Goal: Book appointment/travel/reservation

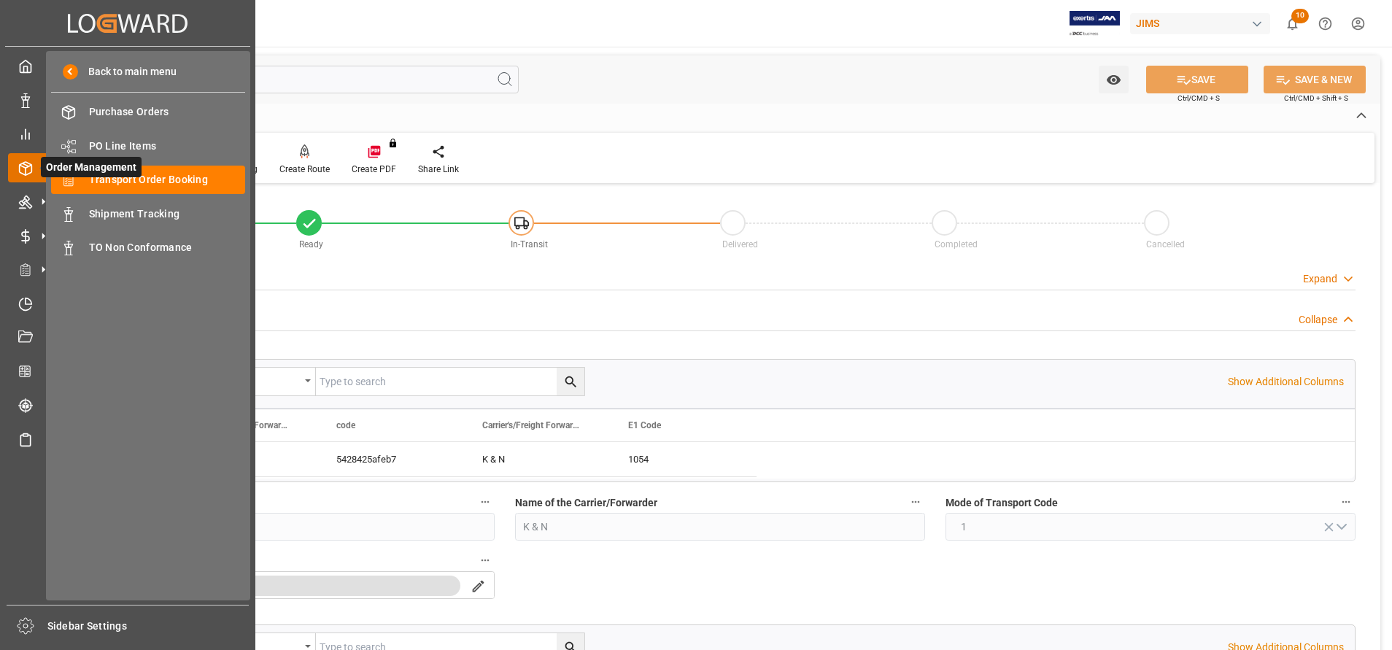
scroll to position [438, 0]
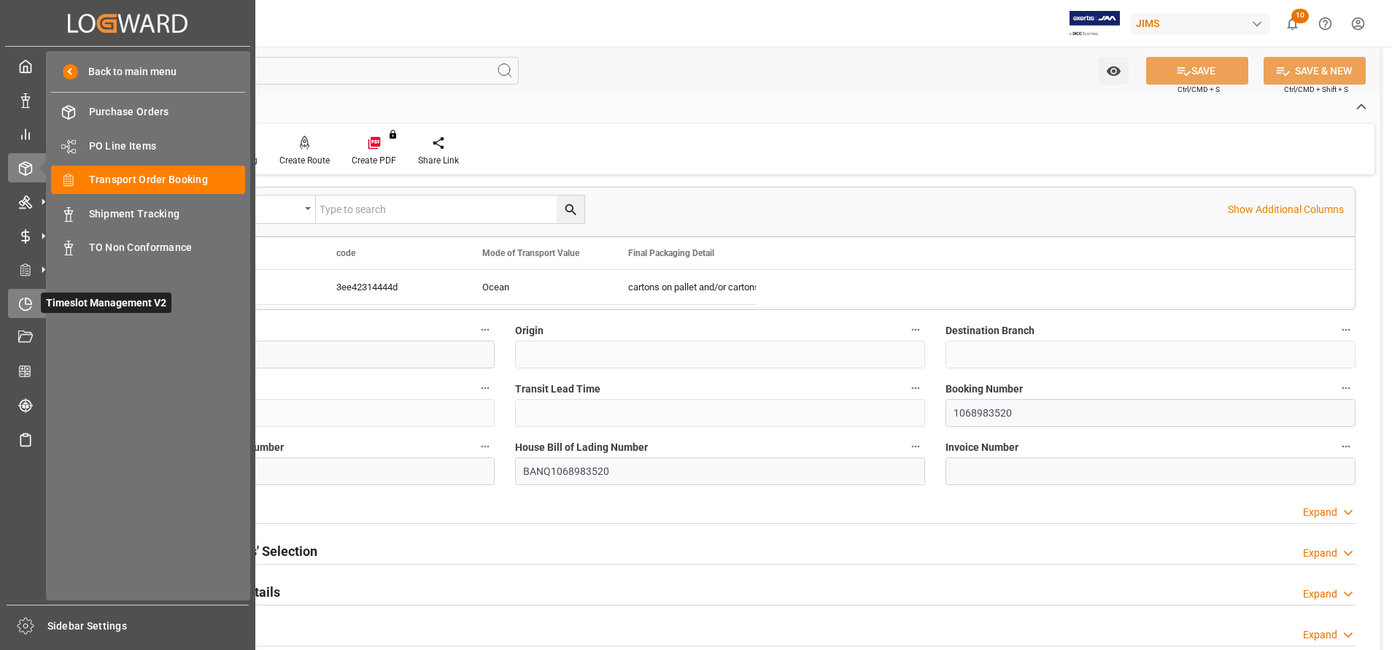
click at [23, 306] on icon at bounding box center [25, 304] width 15 height 15
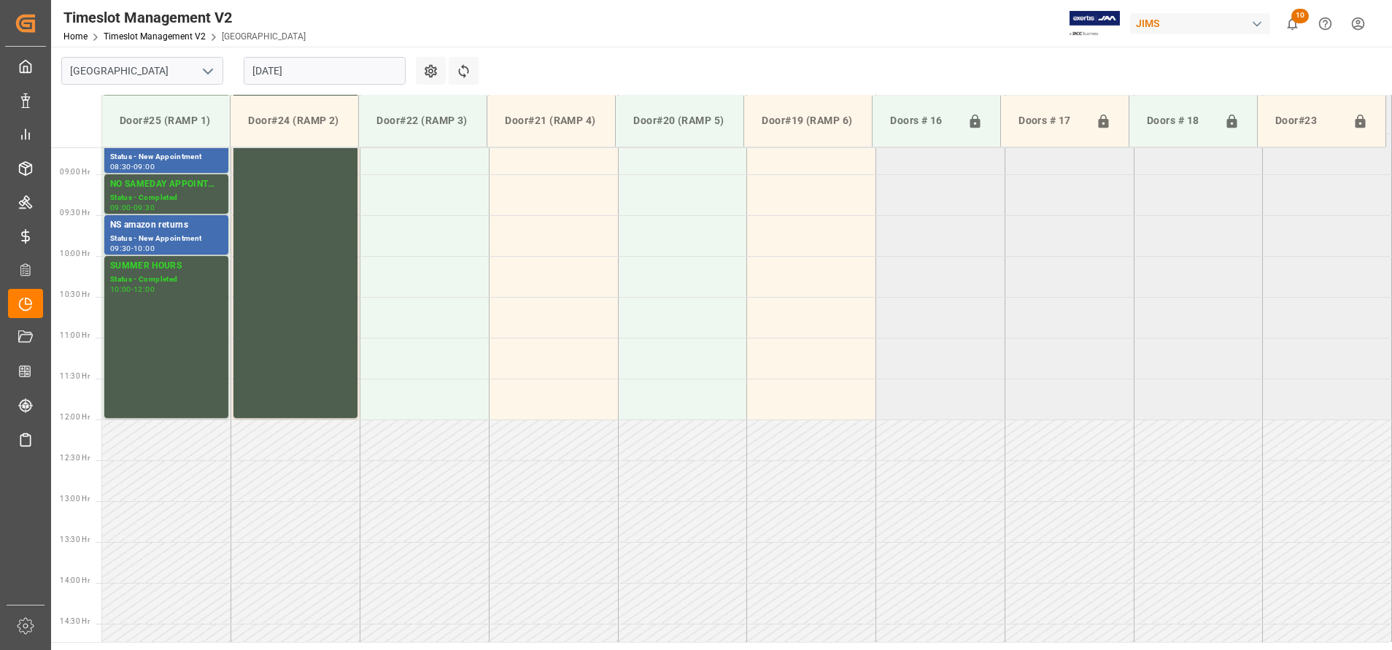
scroll to position [727, 0]
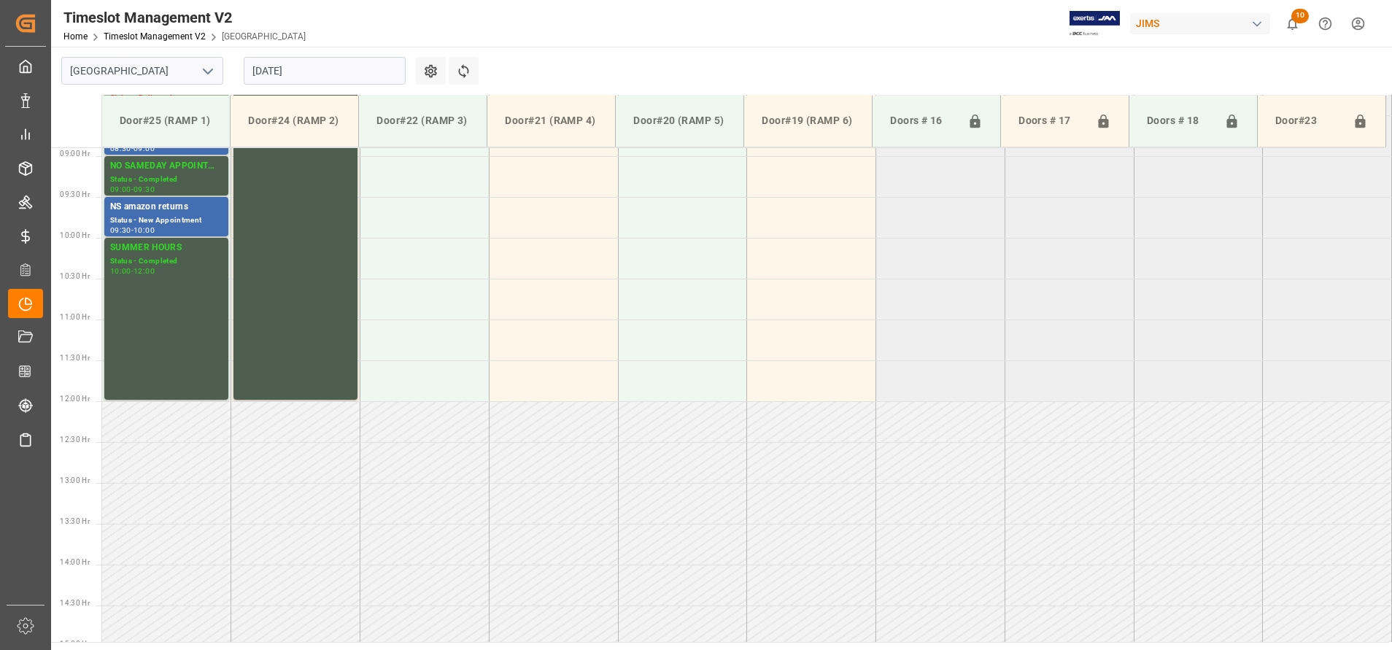
click at [207, 71] on icon "open menu" at bounding box center [208, 72] width 18 height 18
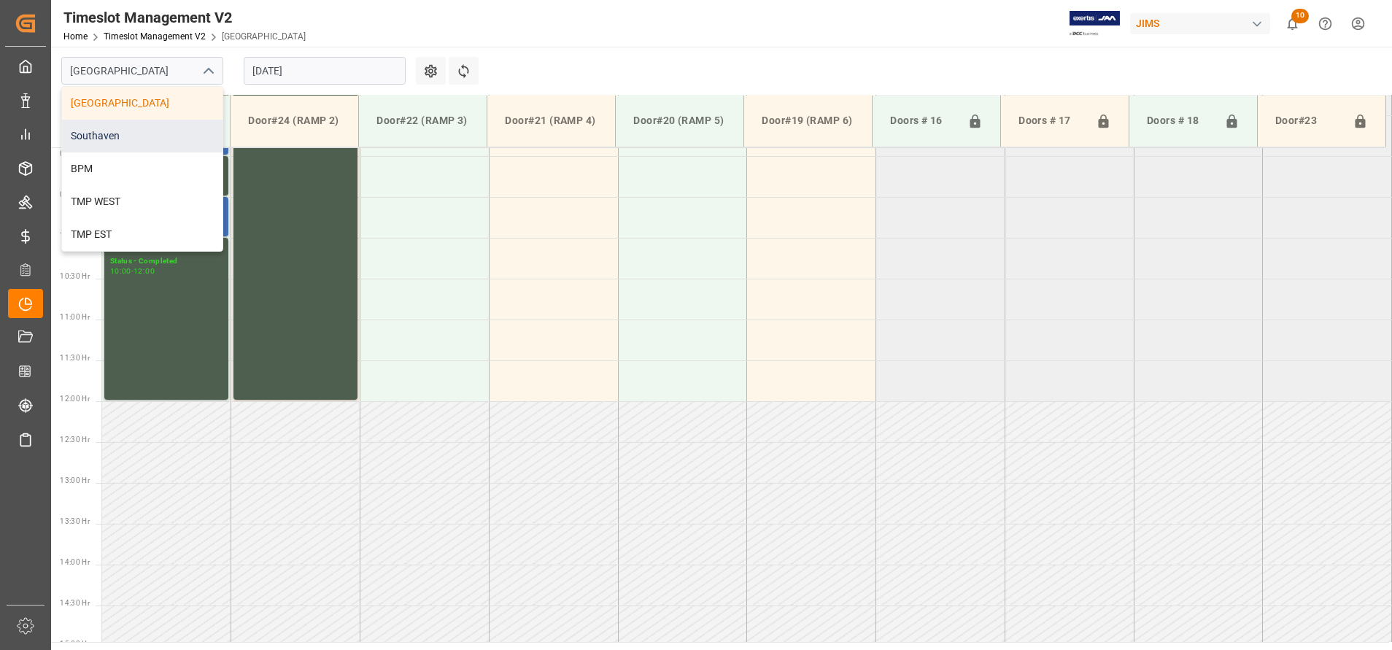
click at [125, 147] on div "Southaven" at bounding box center [142, 136] width 160 height 33
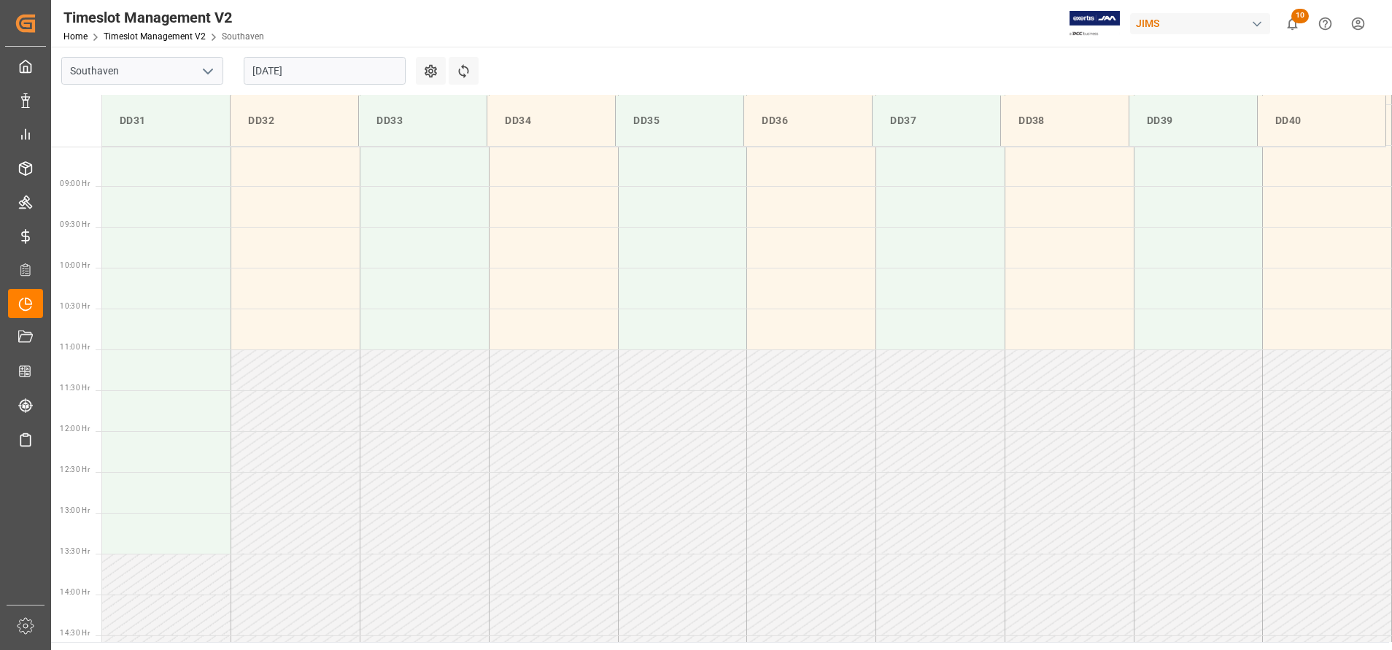
scroll to position [726, 0]
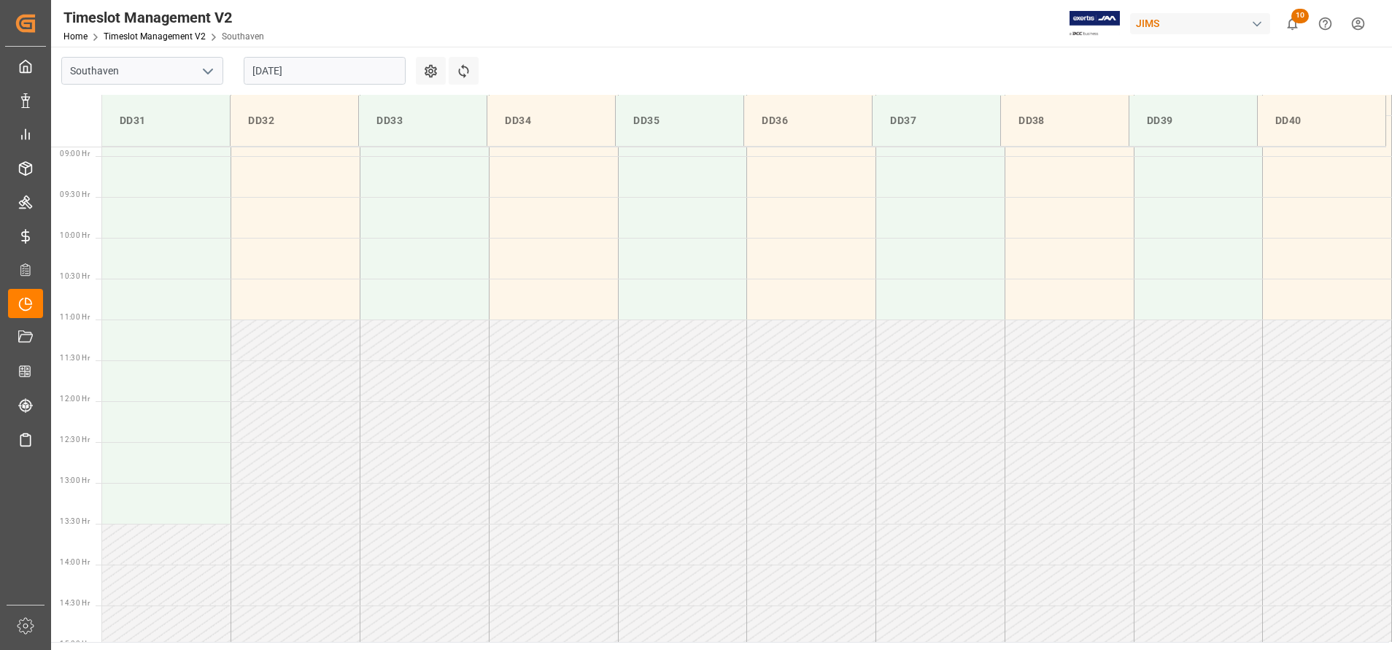
click at [356, 69] on input "[DATE]" at bounding box center [325, 71] width 162 height 28
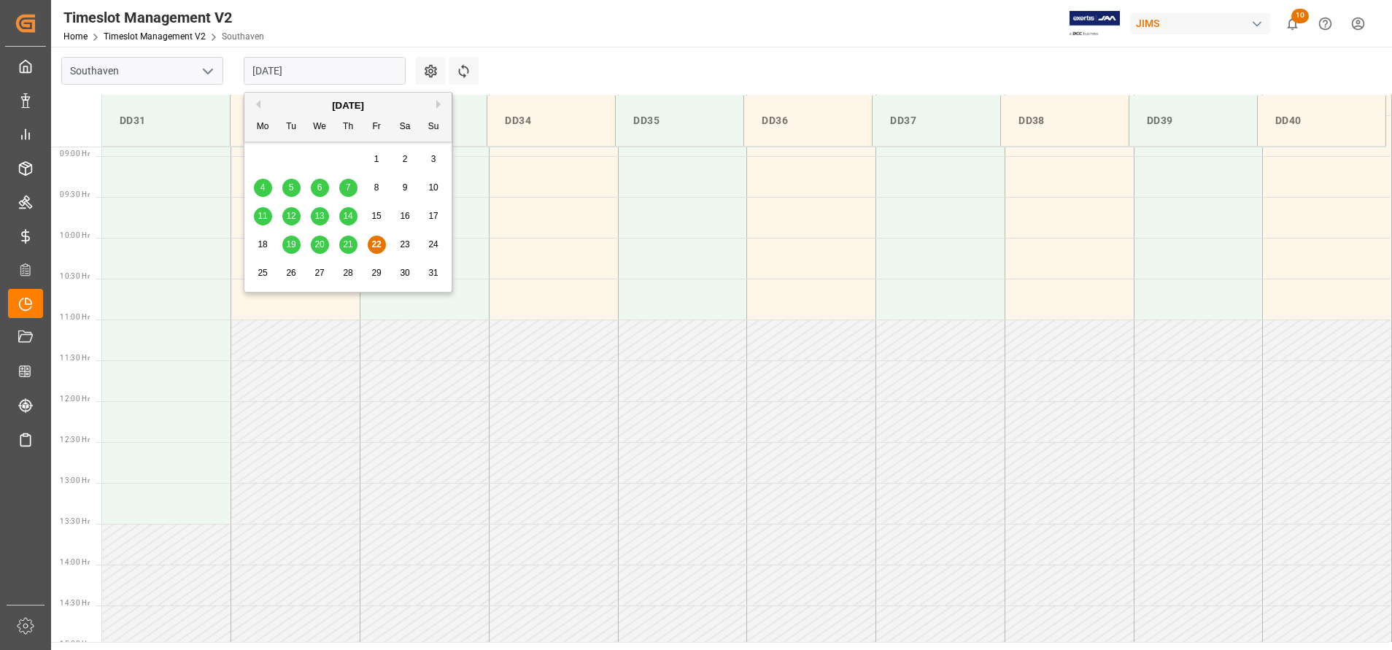
click at [290, 279] on div "26" at bounding box center [291, 274] width 18 height 18
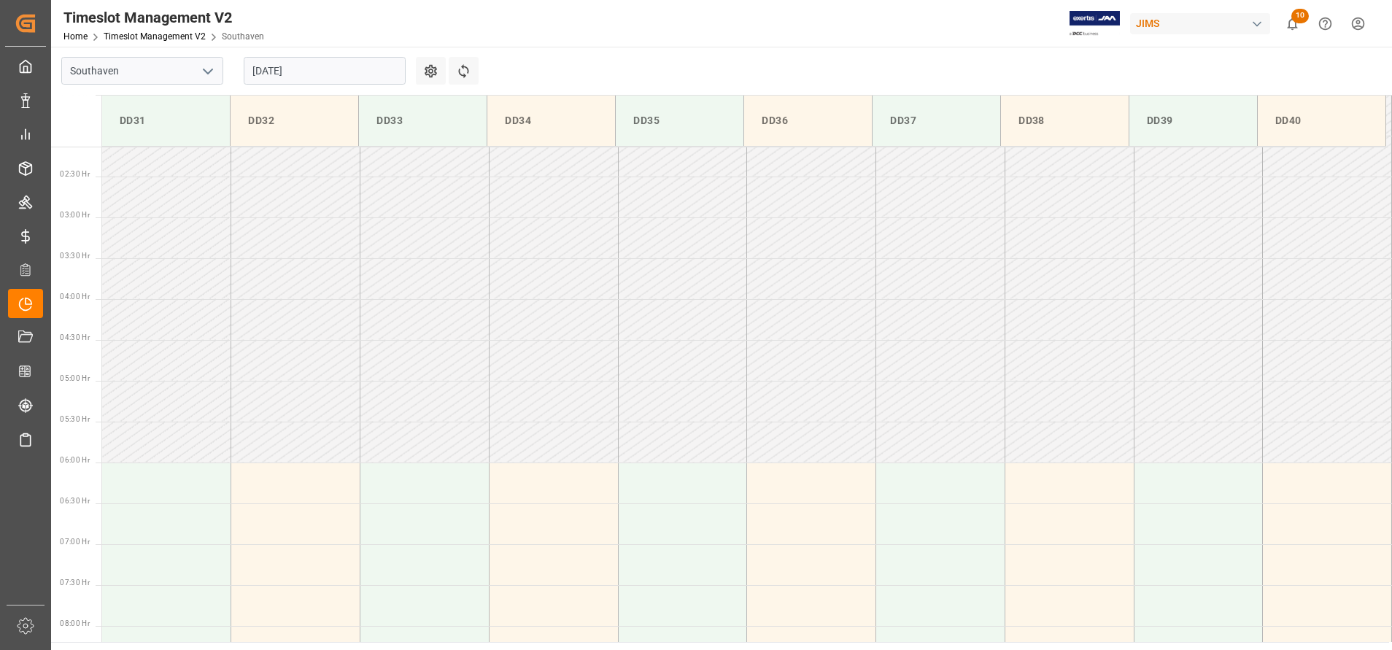
scroll to position [0, 0]
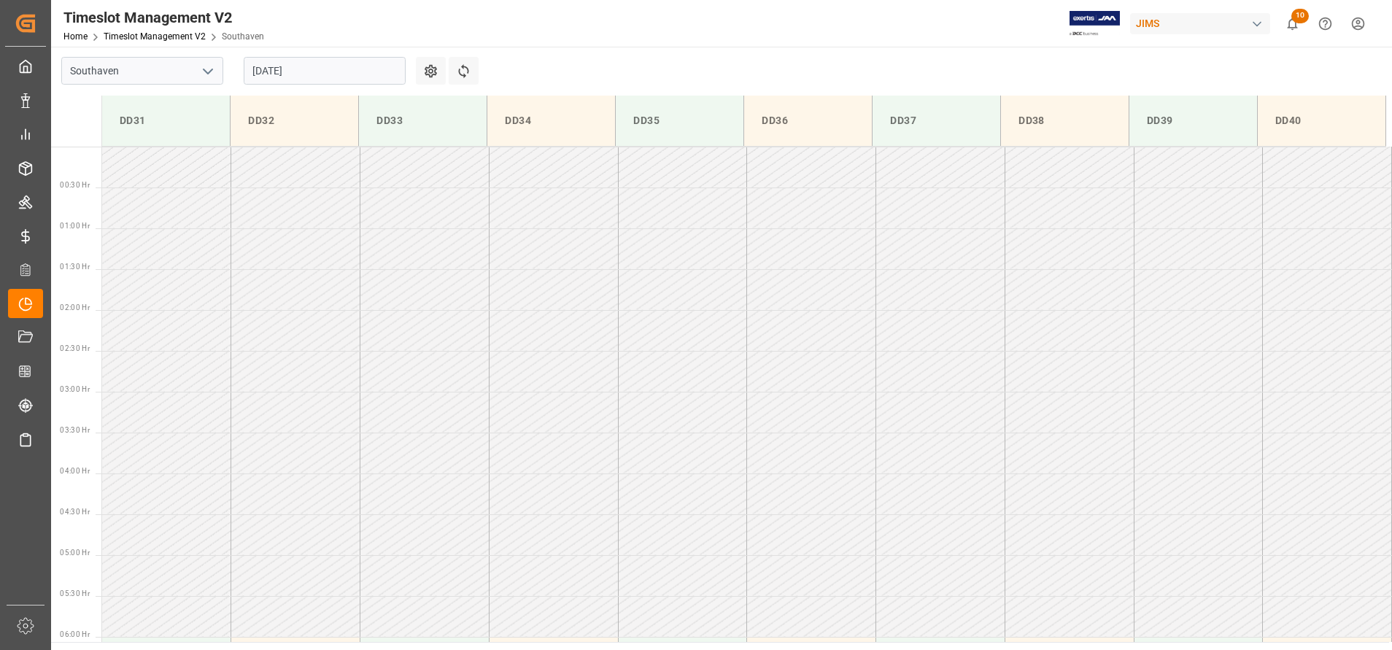
click at [357, 70] on input "[DATE]" at bounding box center [325, 71] width 162 height 28
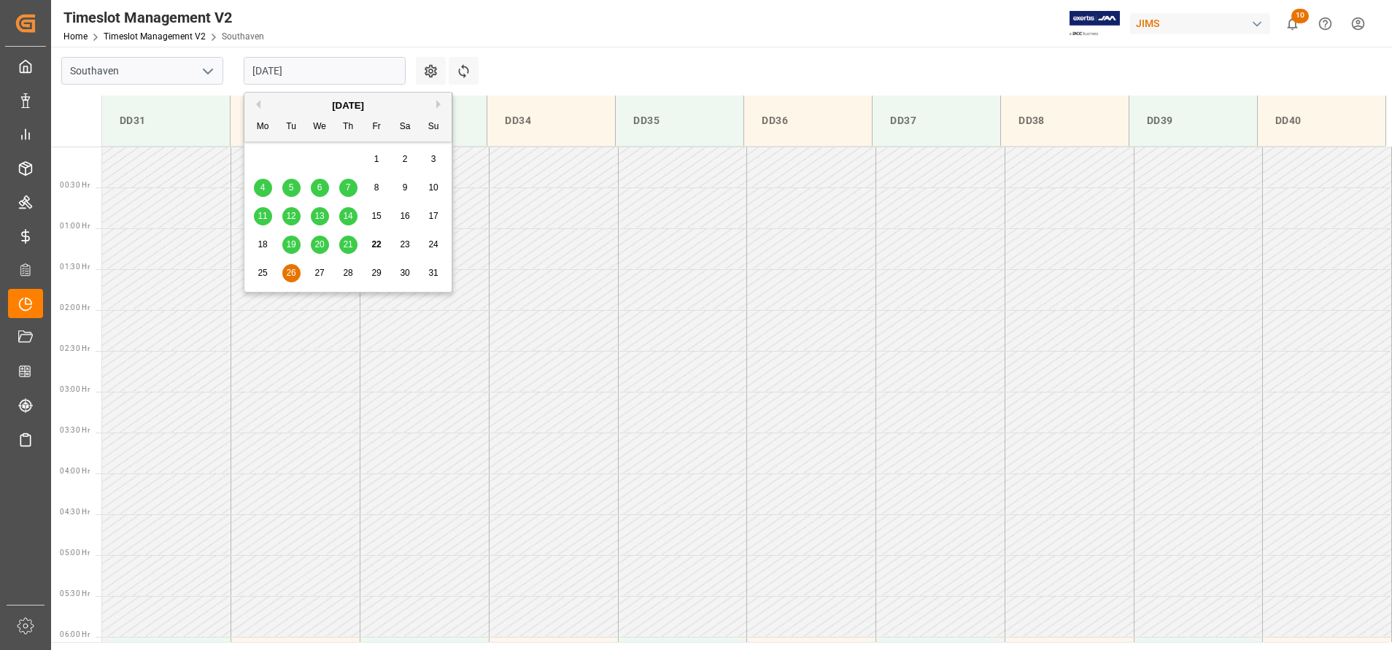
click at [265, 275] on span "25" at bounding box center [262, 273] width 9 height 10
